Goal: Information Seeking & Learning: Find contact information

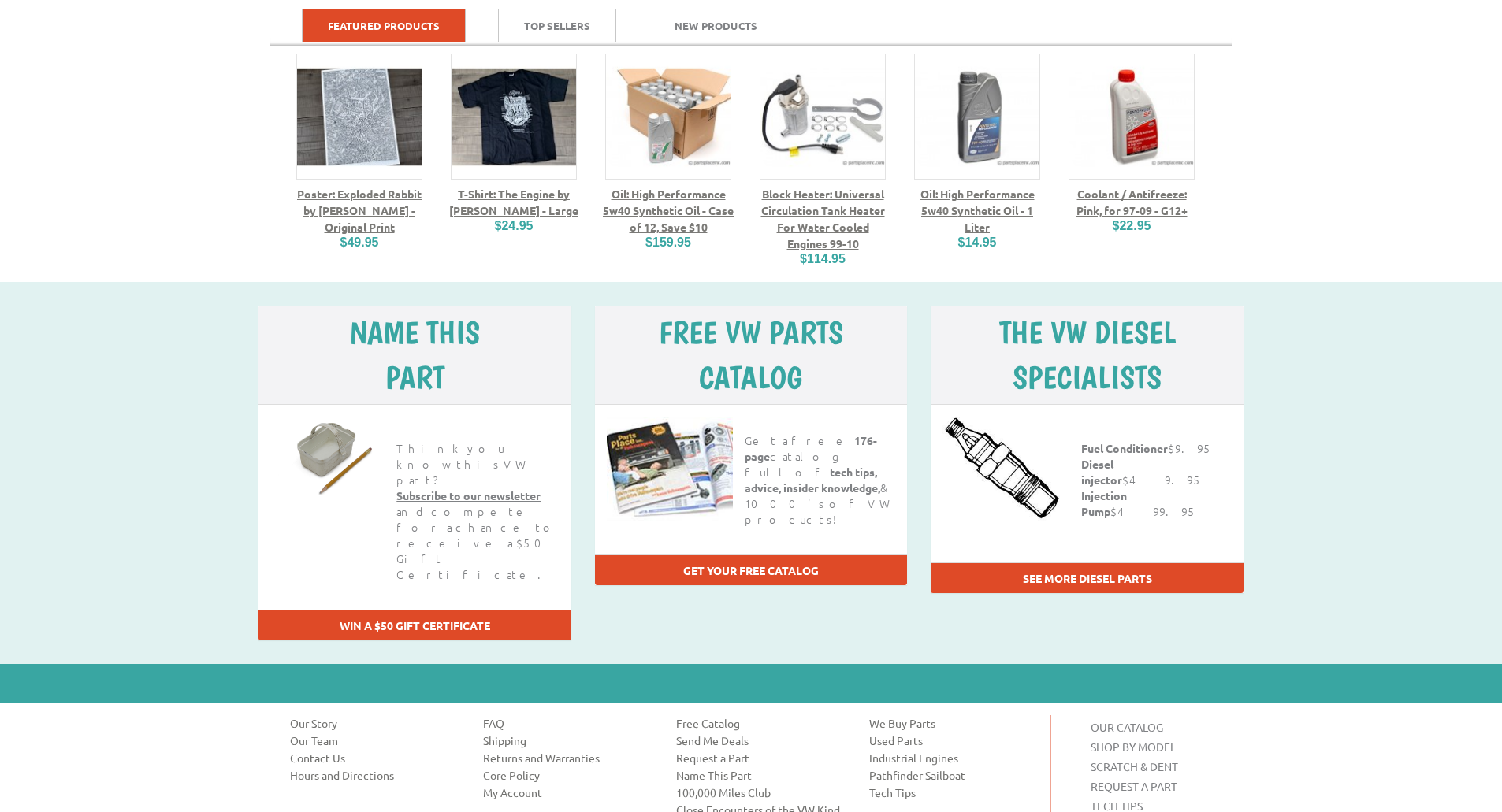
scroll to position [1912, 0]
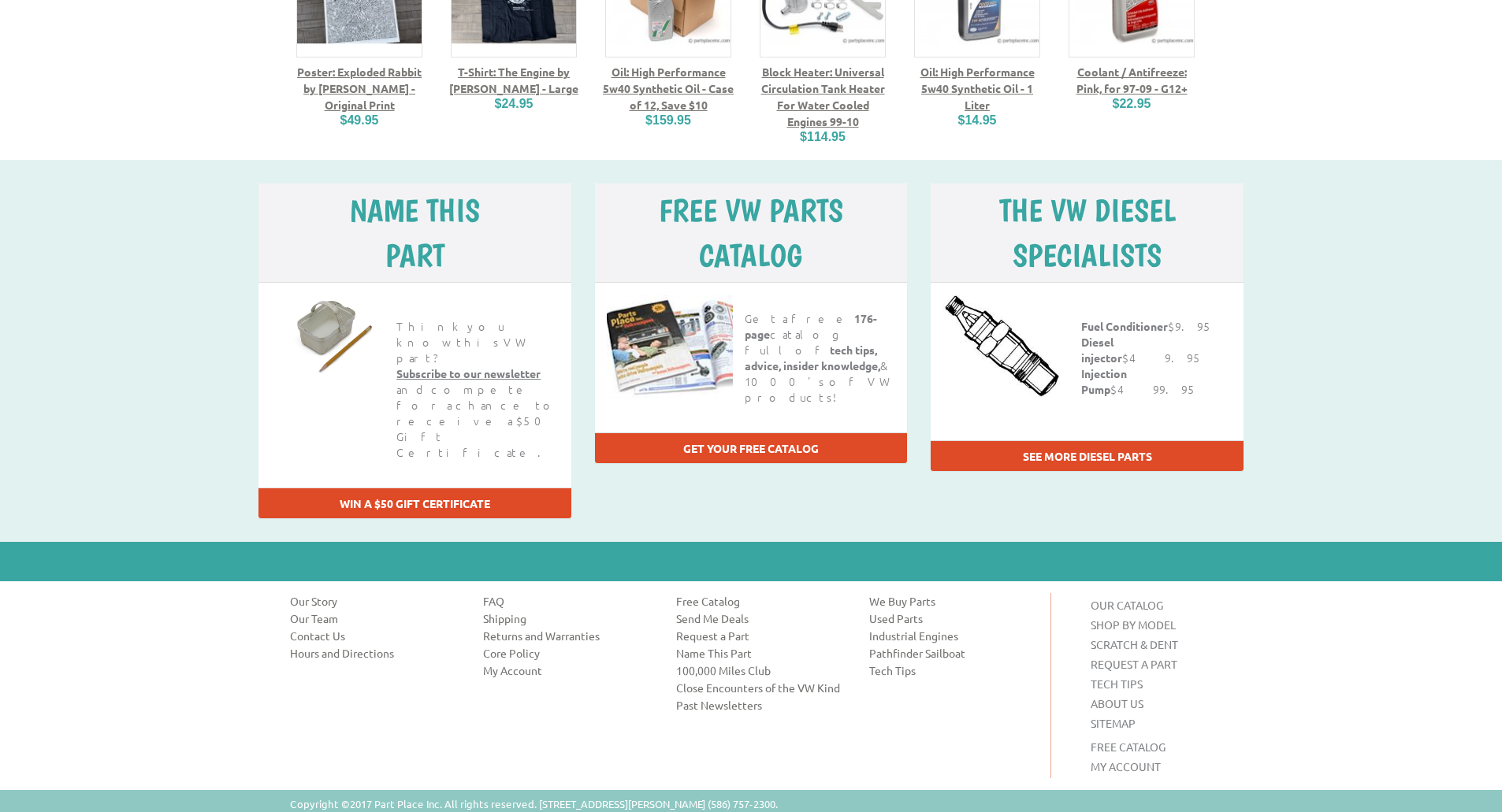
click at [1096, 716] on link "SITEMAP" at bounding box center [1113, 723] width 45 height 15
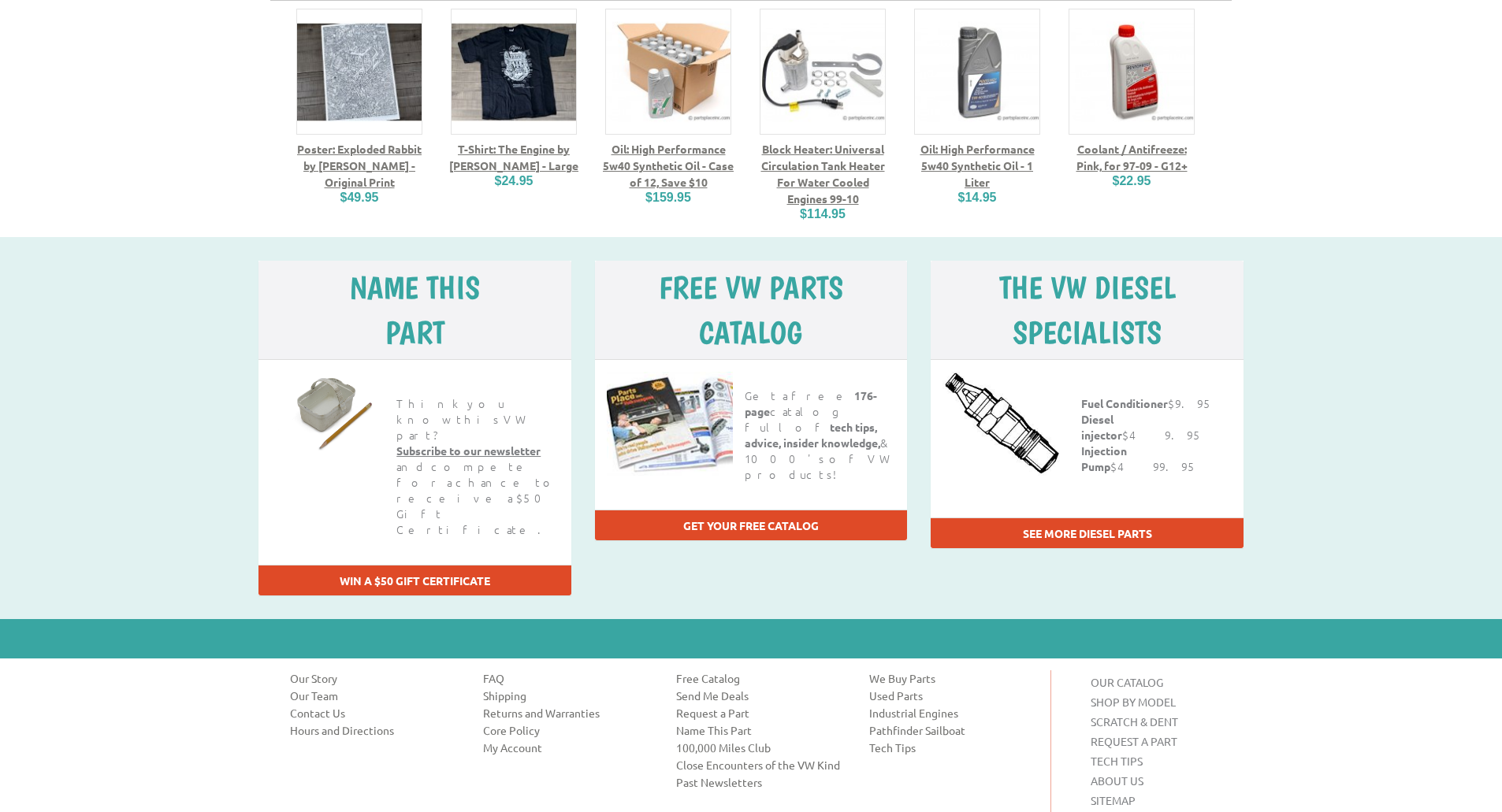
scroll to position [1850, 0]
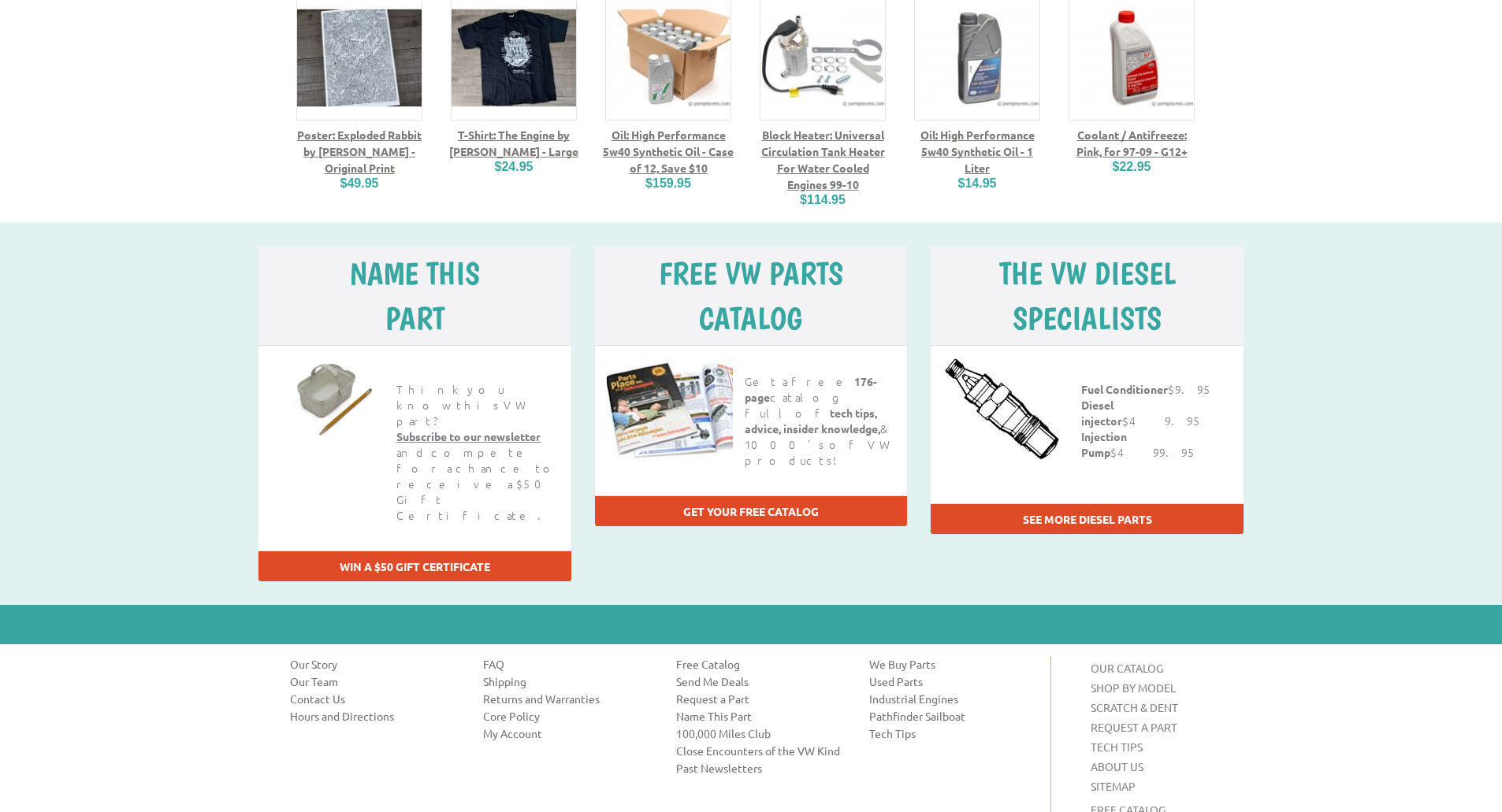
click at [332, 708] on link "Hours and Directions" at bounding box center [374, 716] width 170 height 15
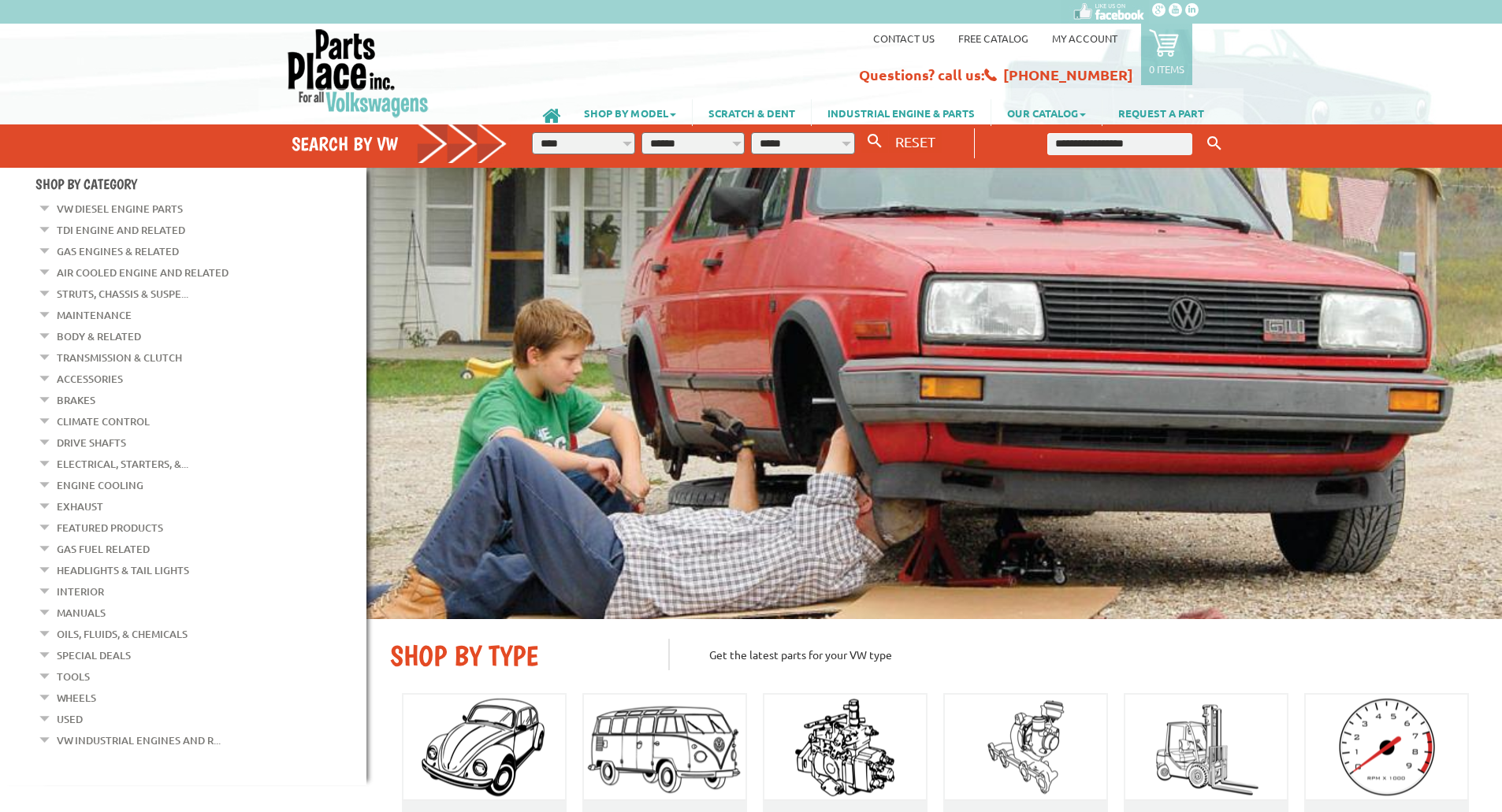
scroll to position [1157, 0]
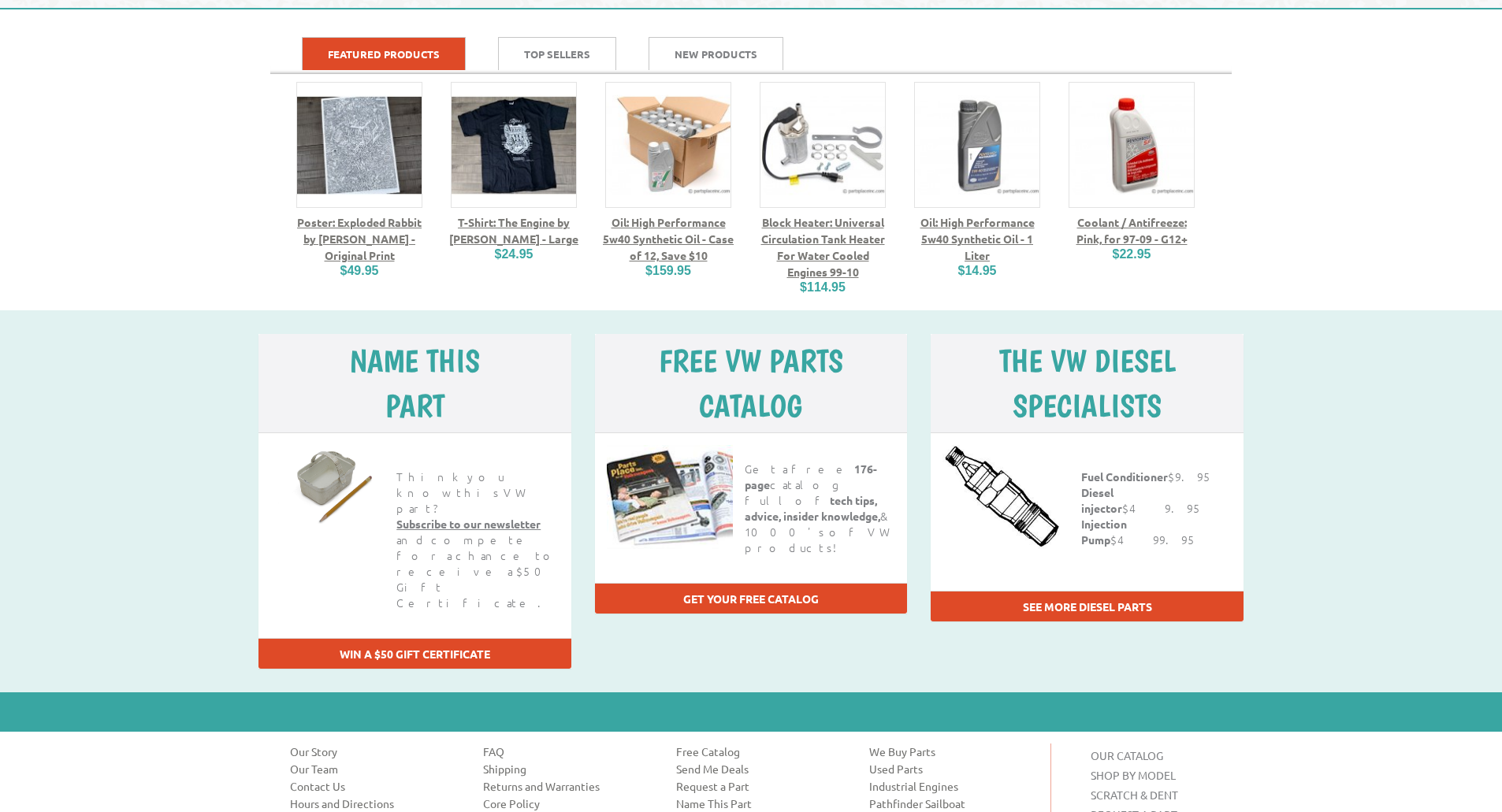
scroll to position [1912, 0]
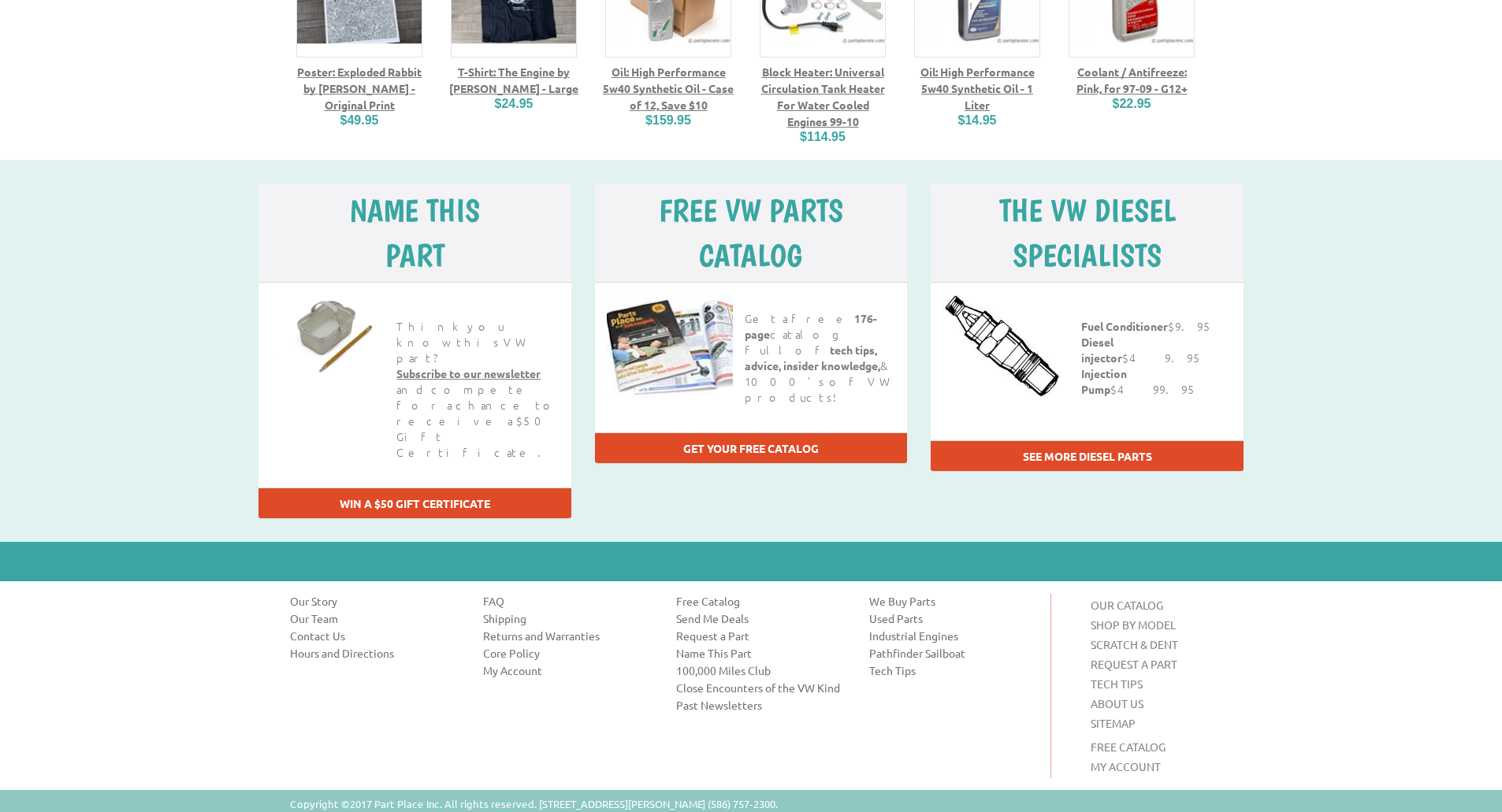
click at [334, 645] on link "Hours and Directions" at bounding box center [374, 653] width 170 height 15
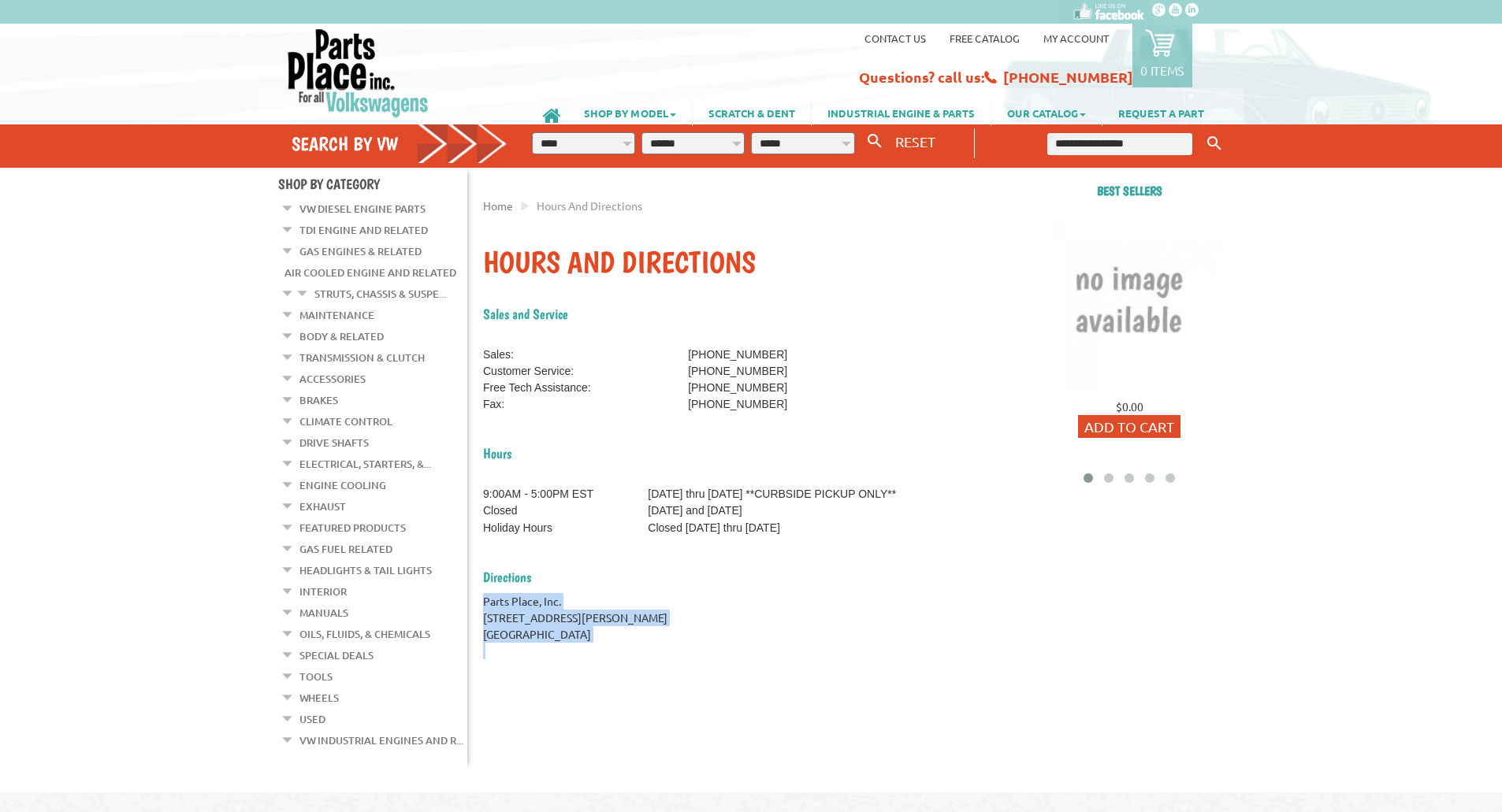
drag, startPoint x: 644, startPoint y: 643, endPoint x: 477, endPoint y: 596, distance: 173.5
click at [477, 596] on div "Home Hours And Directions Hours And Directions Sales and Service Sales: [PHONE_…" at bounding box center [751, 414] width 552 height 492
